Goal: Task Accomplishment & Management: Manage account settings

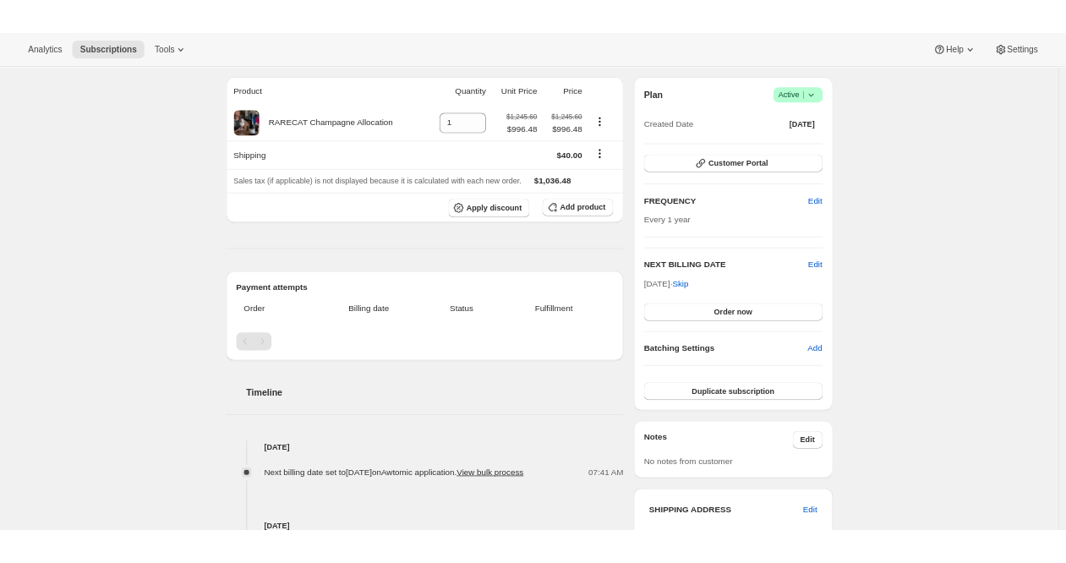
scroll to position [161, 0]
